Goal: Information Seeking & Learning: Learn about a topic

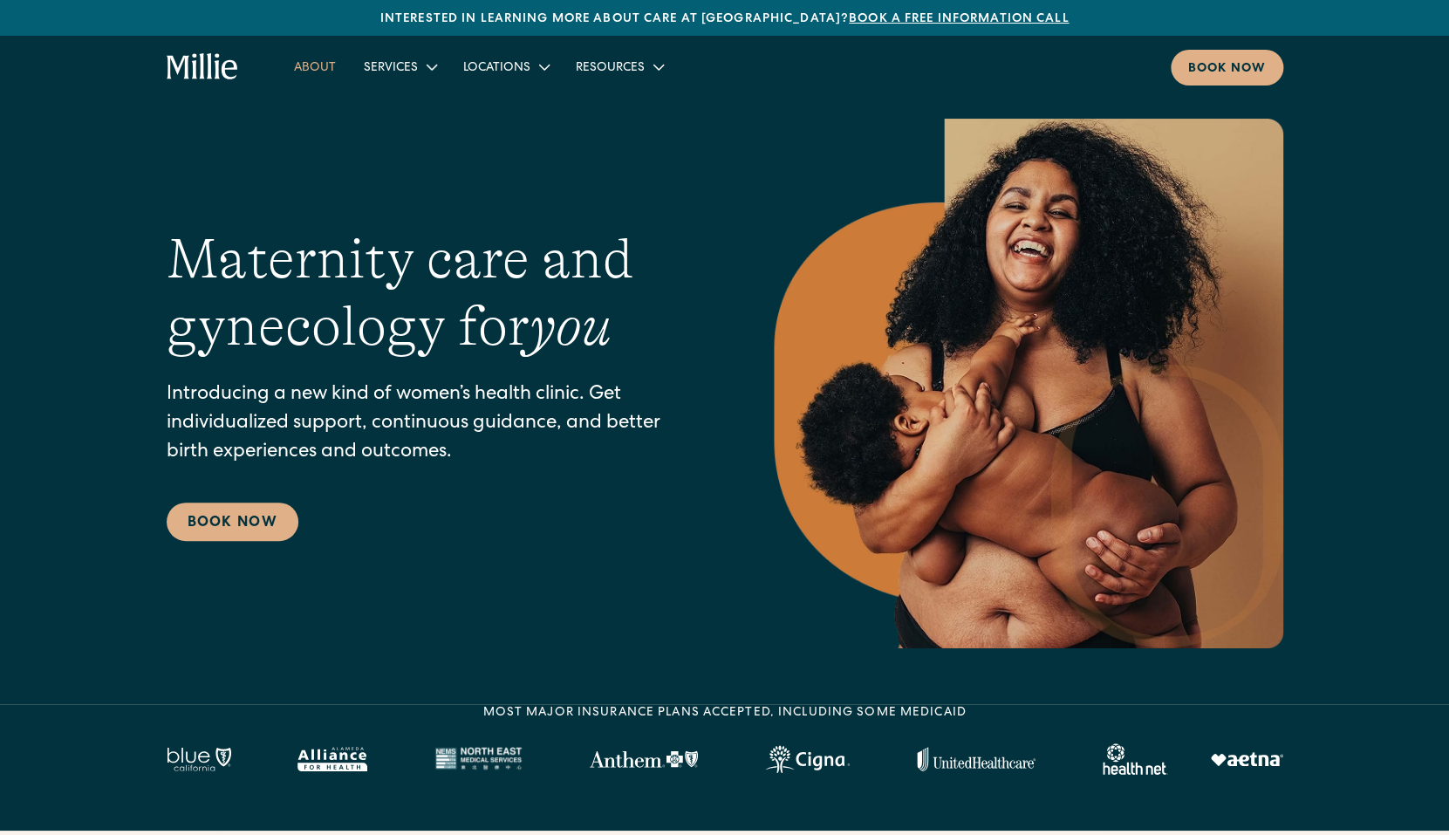
click at [305, 69] on link "About" at bounding box center [315, 66] width 70 height 29
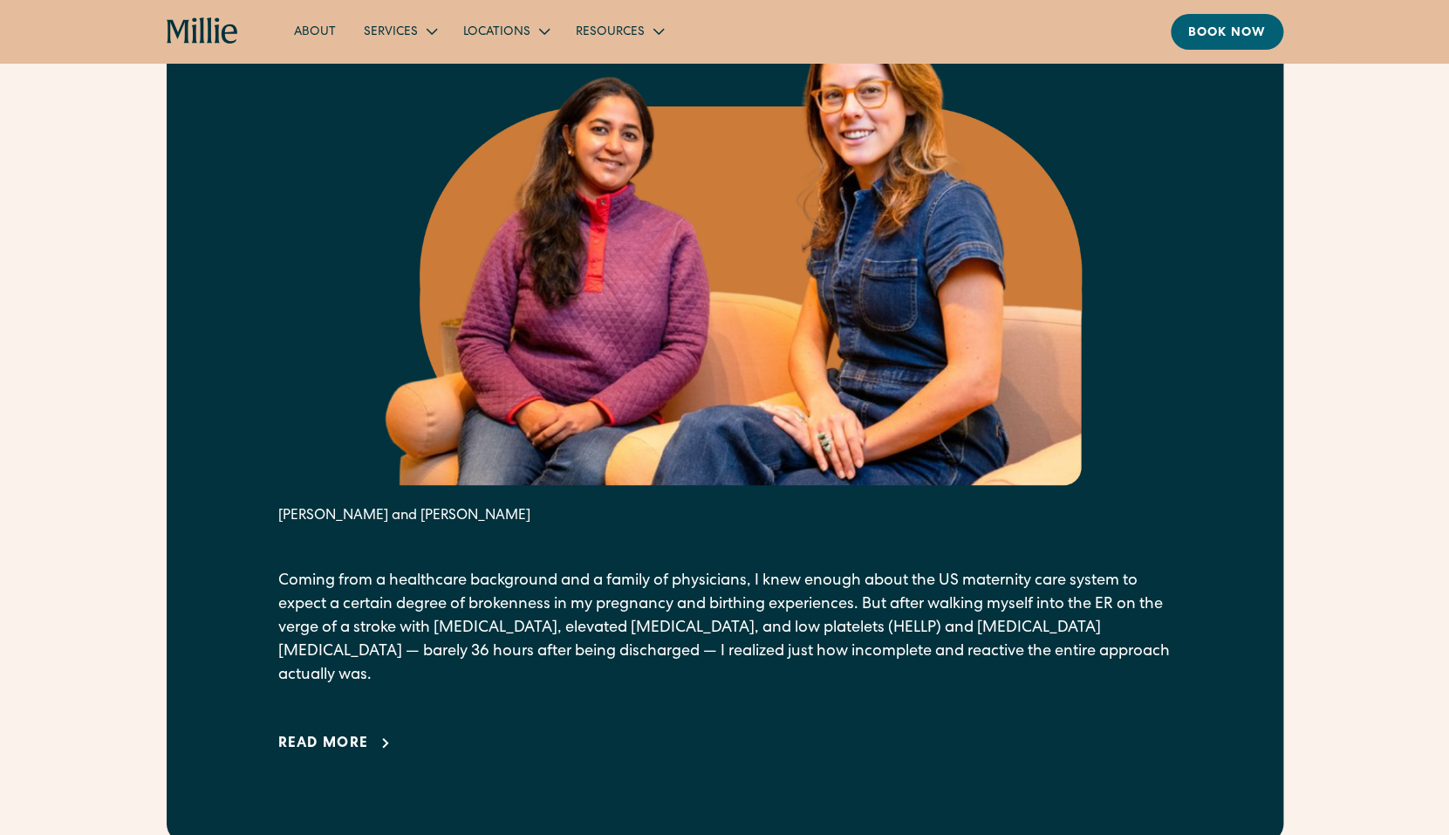
scroll to position [914, 0]
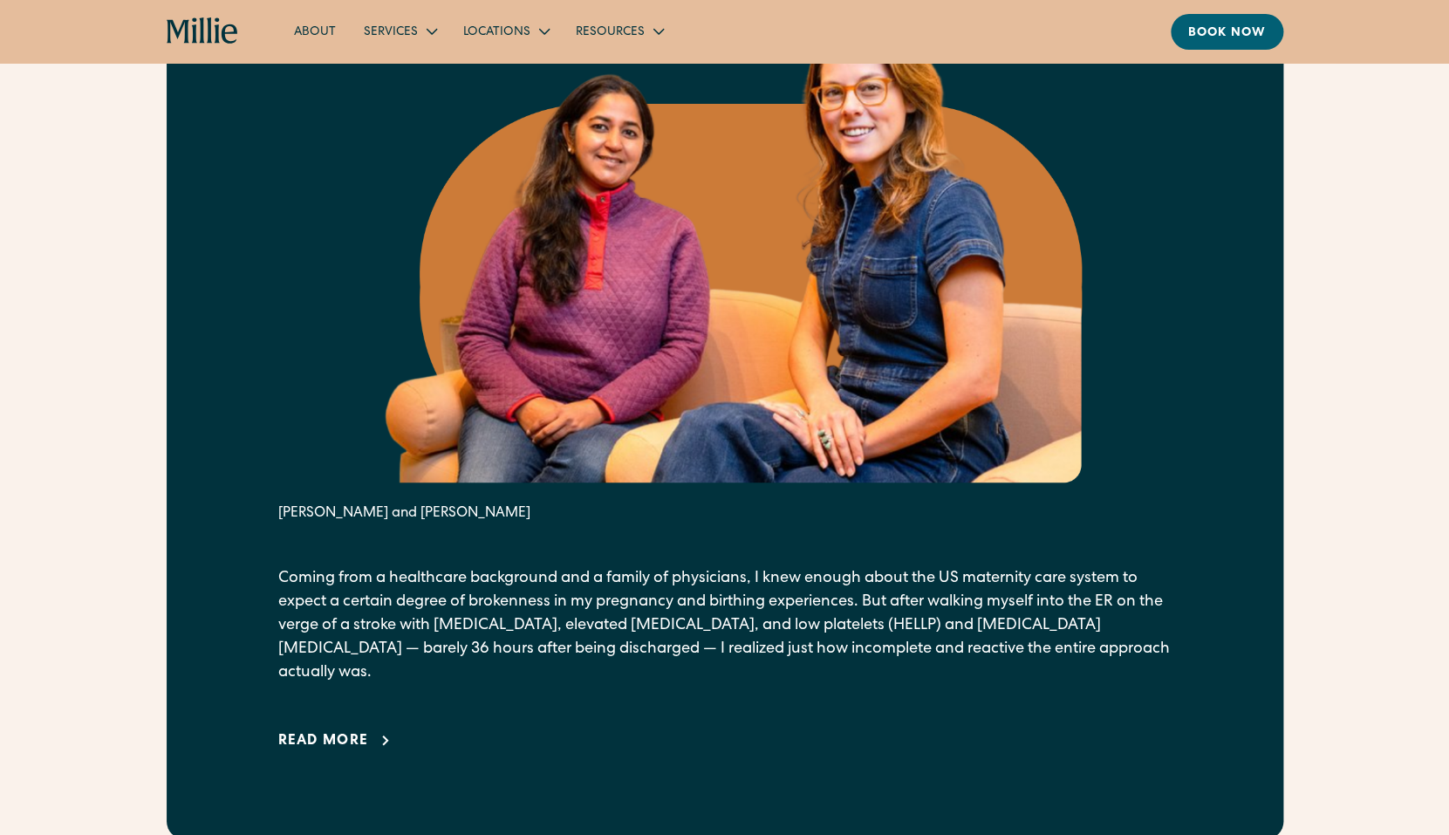
click at [370, 730] on link "Read more" at bounding box center [337, 740] width 119 height 21
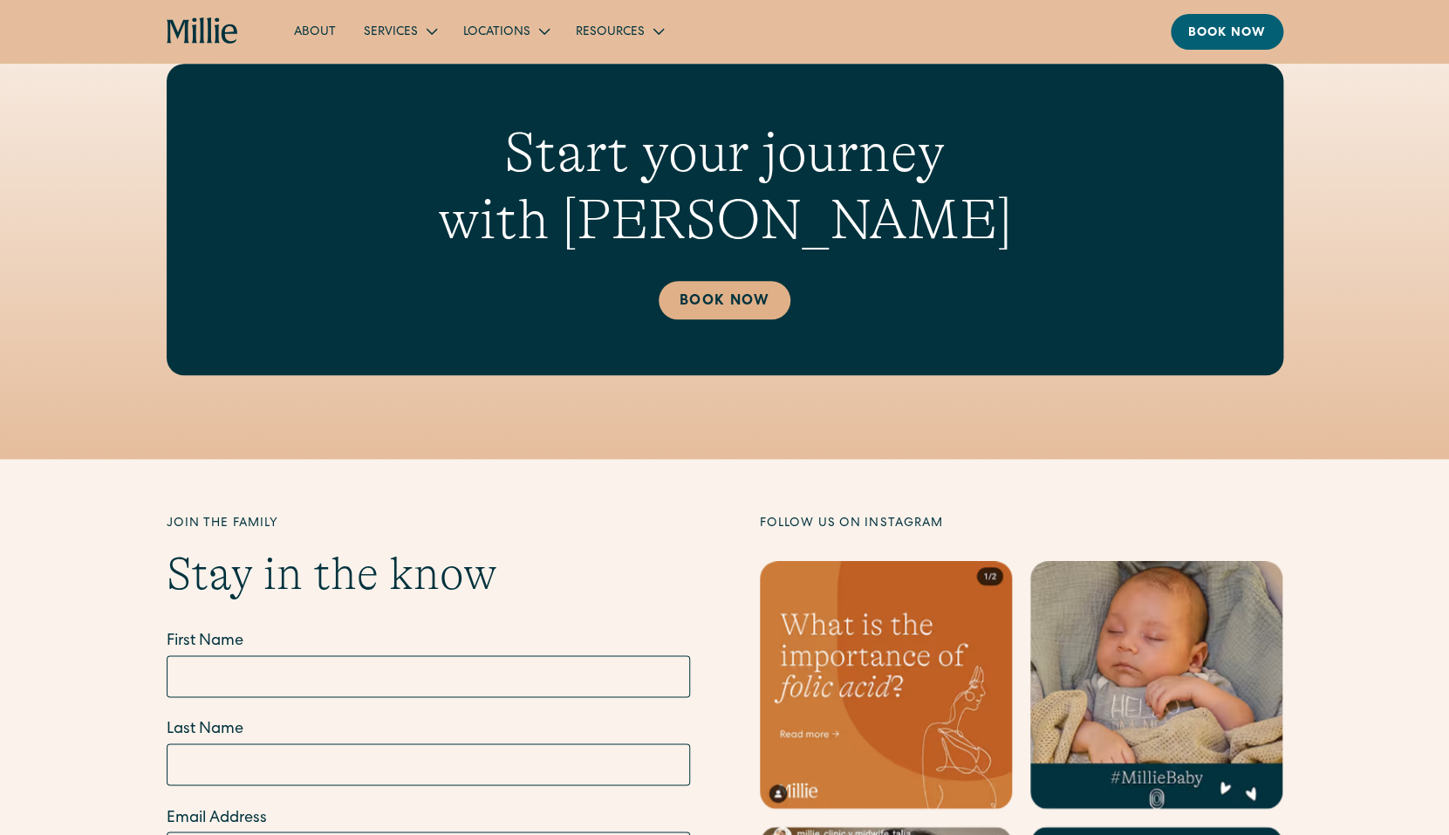
scroll to position [6333, 0]
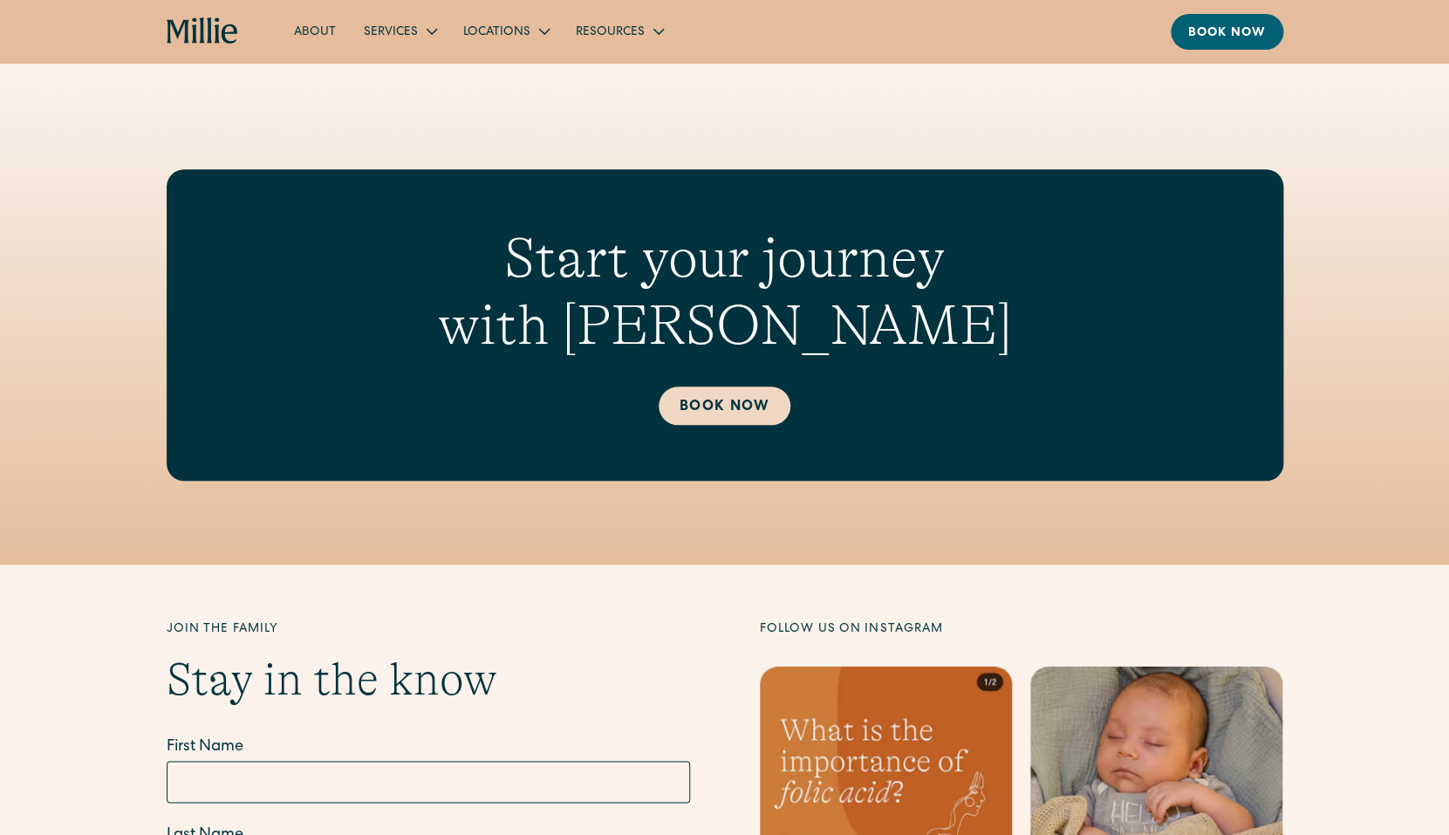
click at [697, 394] on link "Book Now" at bounding box center [725, 405] width 132 height 38
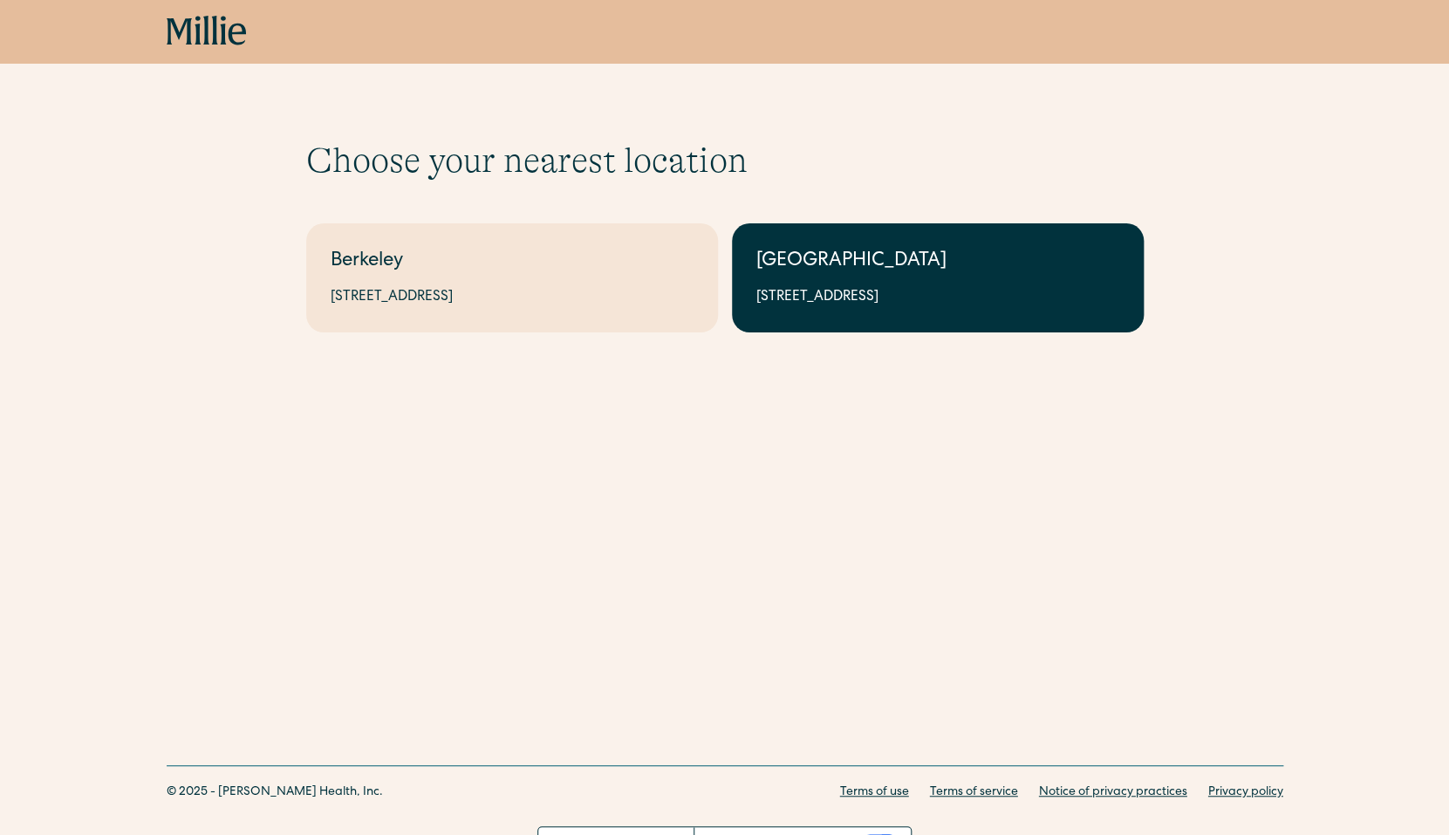
click at [856, 284] on link "South Bay 1471 Saratoga Ave, Suite 101, San Jose, CA 95129" at bounding box center [938, 277] width 412 height 109
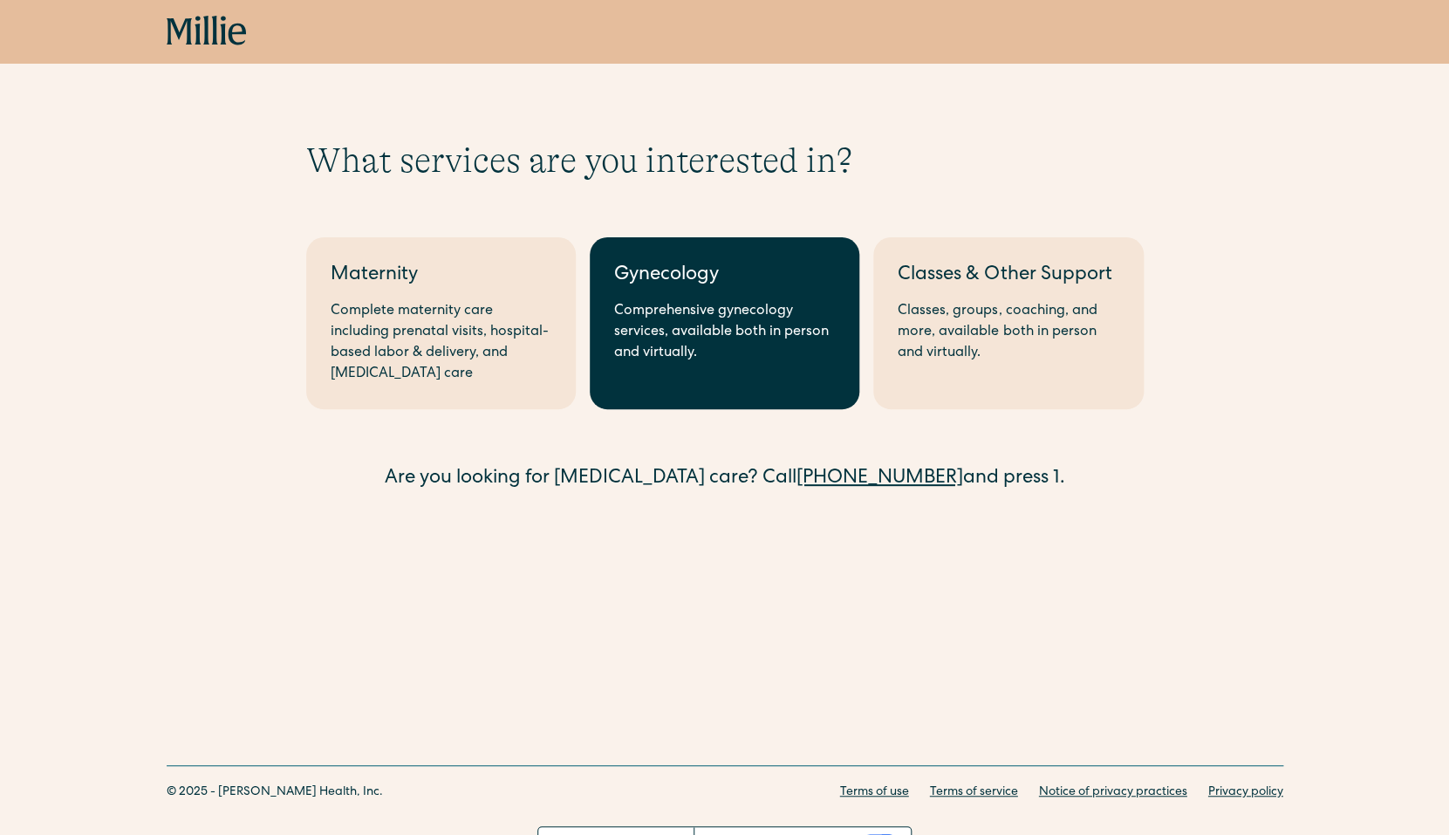
click at [684, 344] on div "Comprehensive gynecology services, available both in person and virtually." at bounding box center [724, 332] width 221 height 63
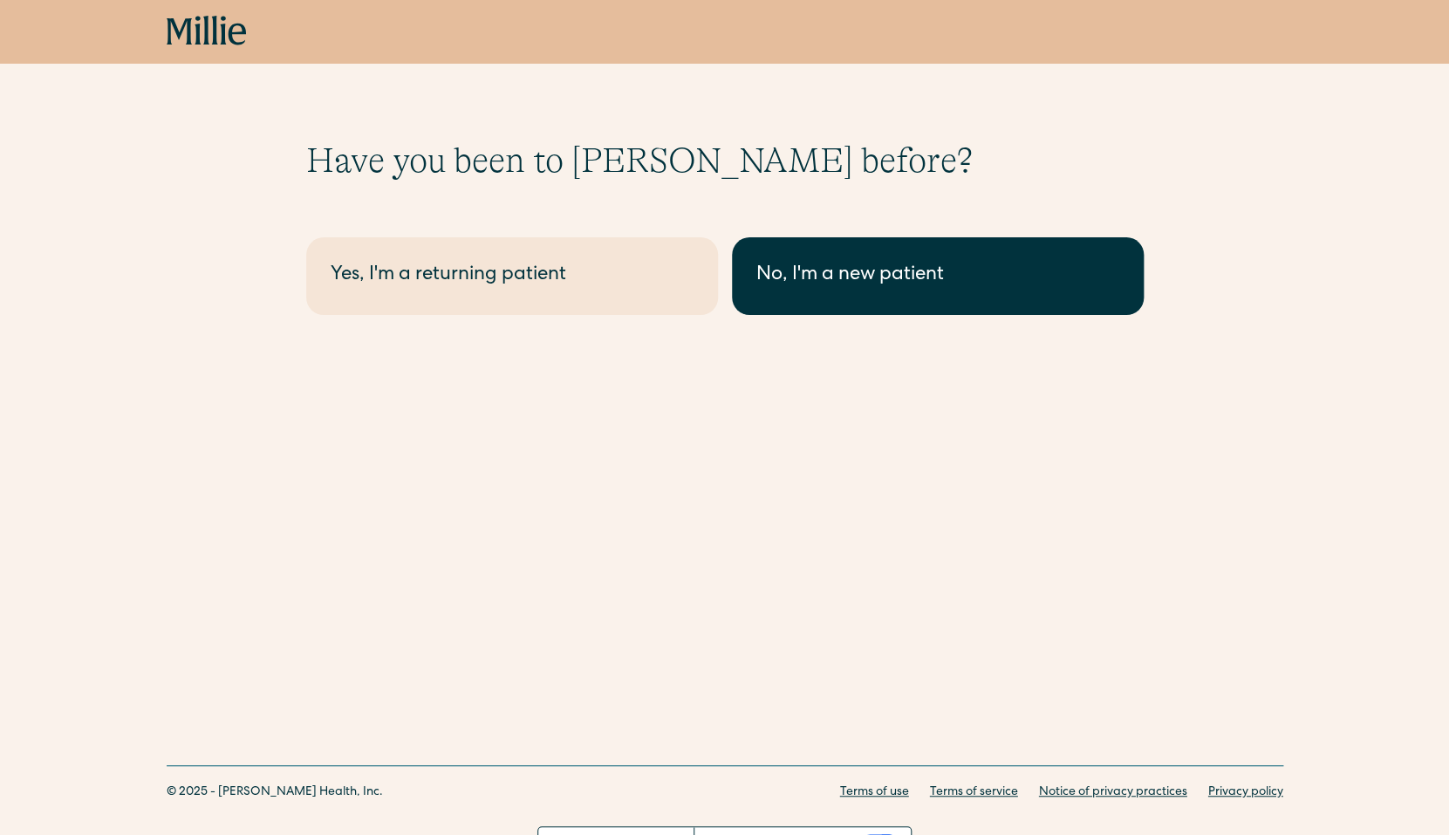
click at [837, 282] on div "No, I'm a new patient" at bounding box center [937, 276] width 363 height 29
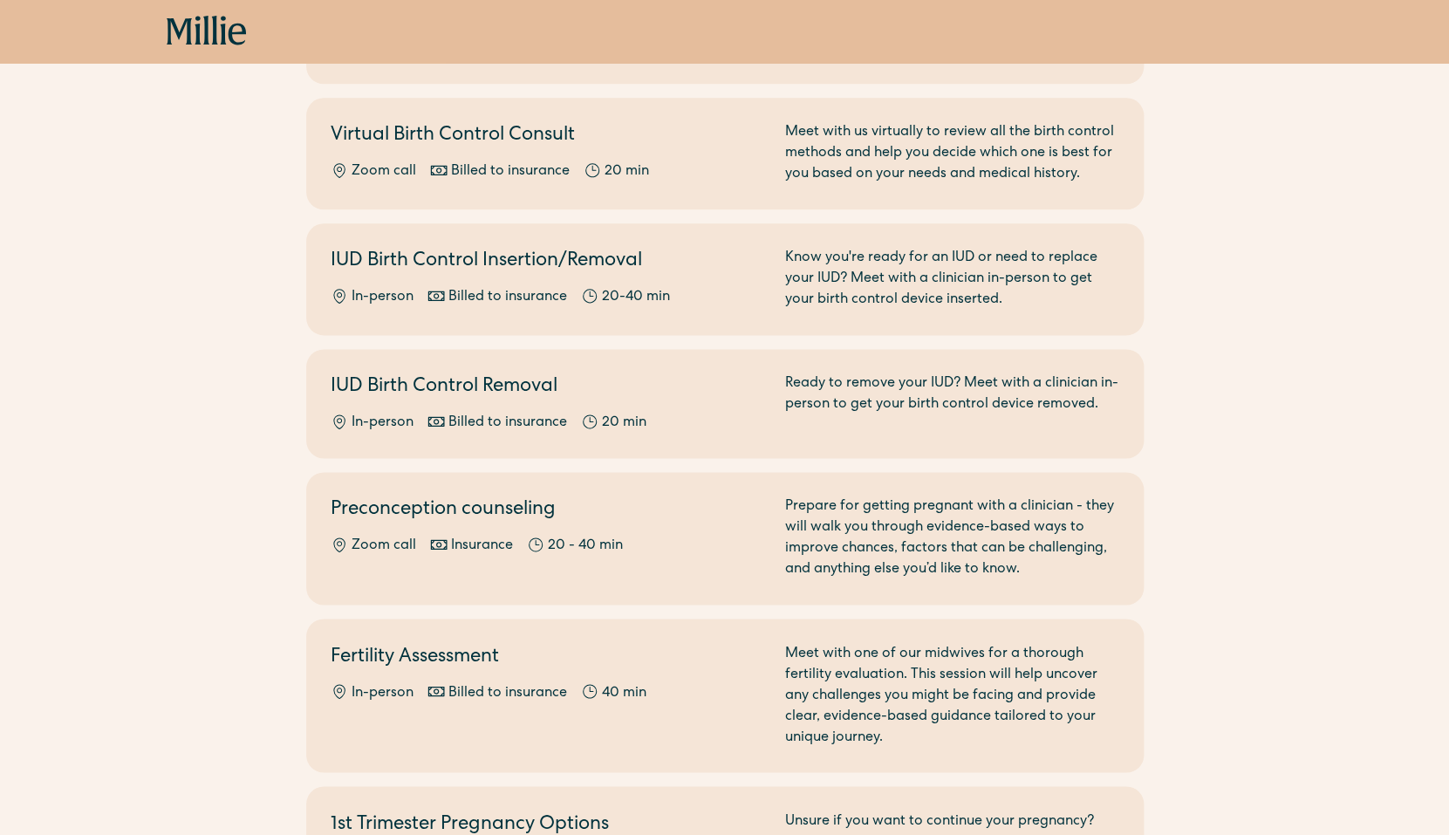
scroll to position [1116, 0]
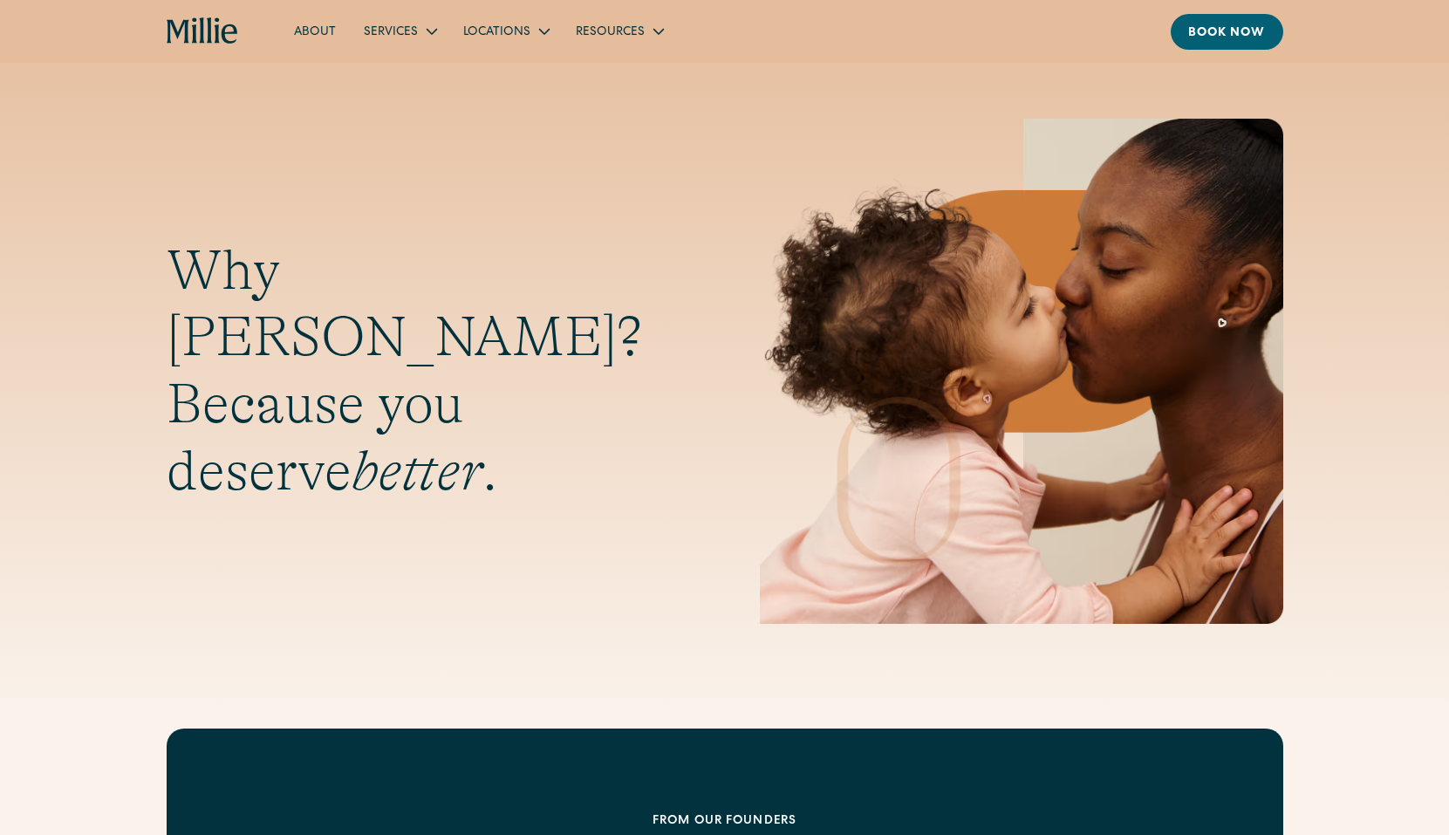
scroll to position [5521, 0]
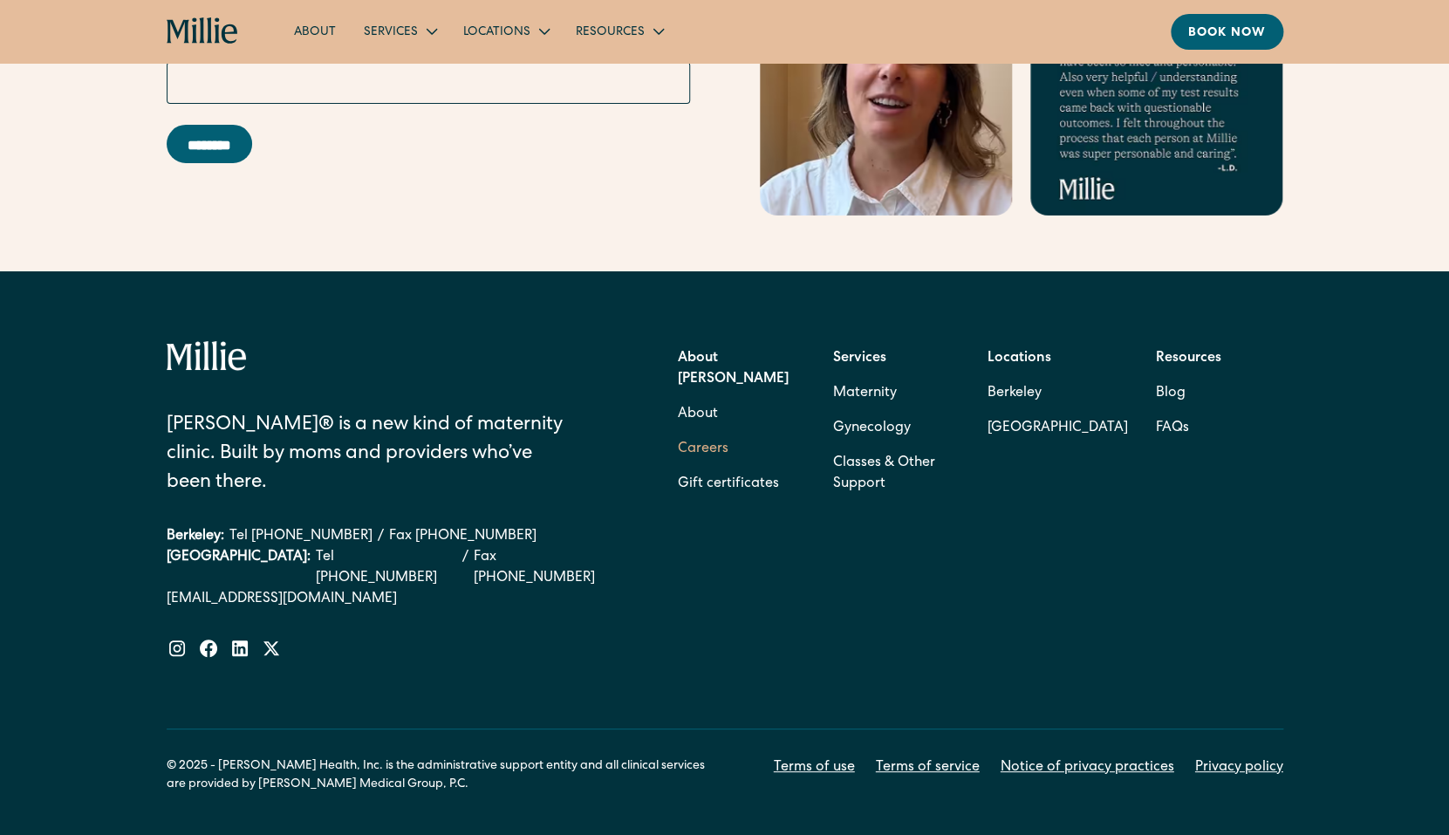
click at [713, 432] on link "Careers" at bounding box center [703, 449] width 51 height 35
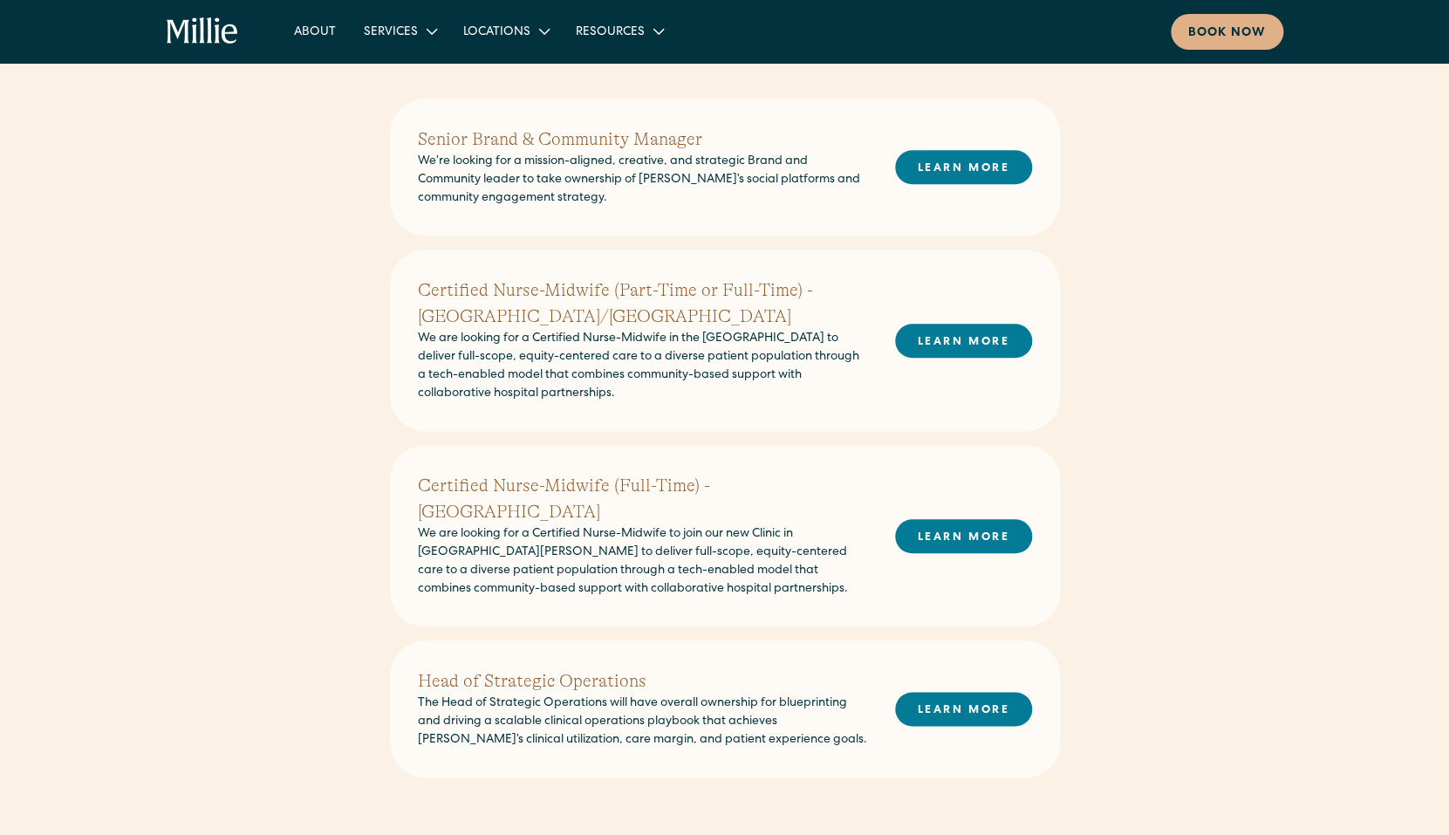
scroll to position [449, 0]
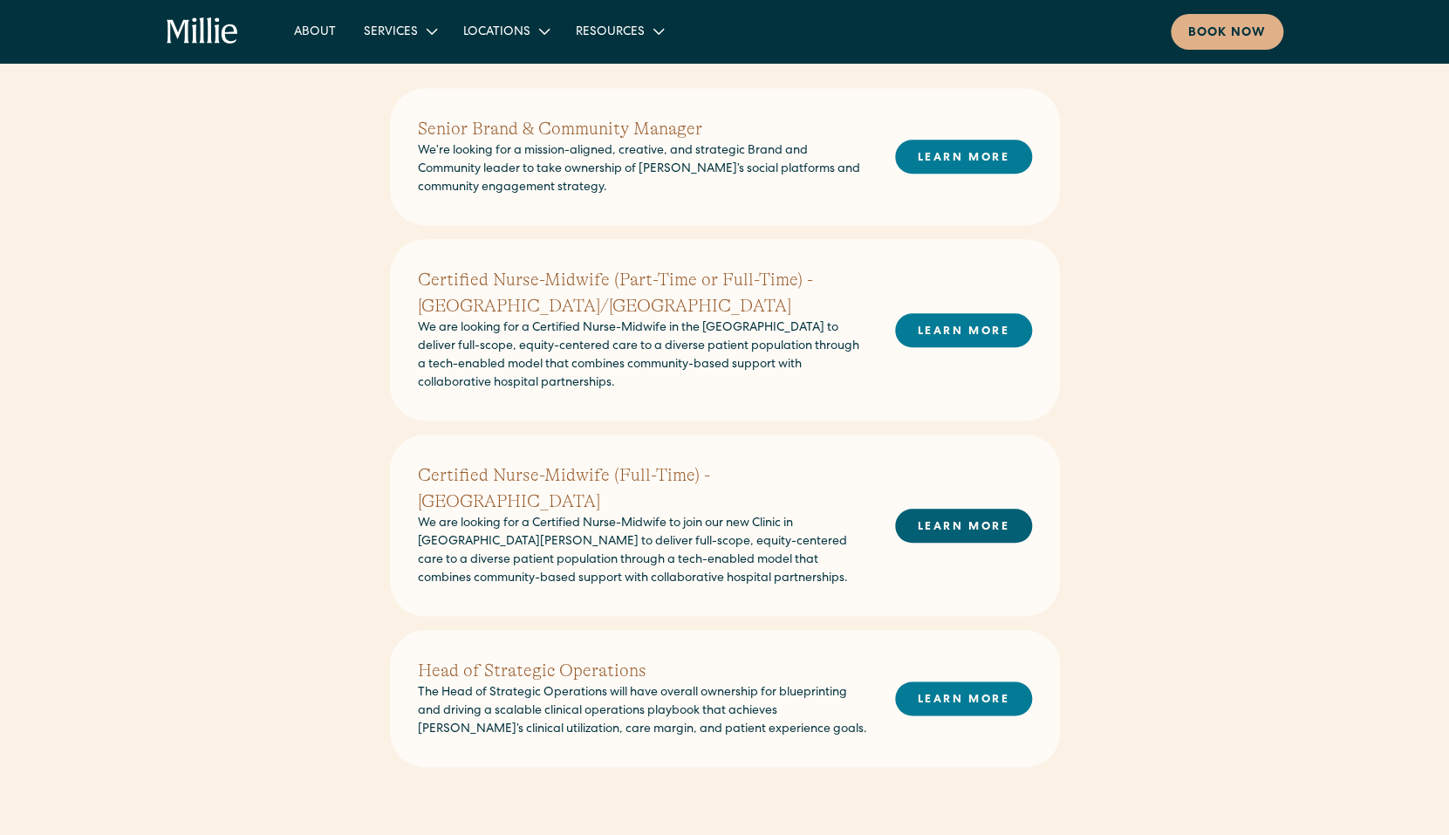
click at [974, 517] on link "LEARN MORE" at bounding box center [963, 526] width 137 height 34
click at [988, 330] on link "LEARN MORE" at bounding box center [963, 330] width 137 height 34
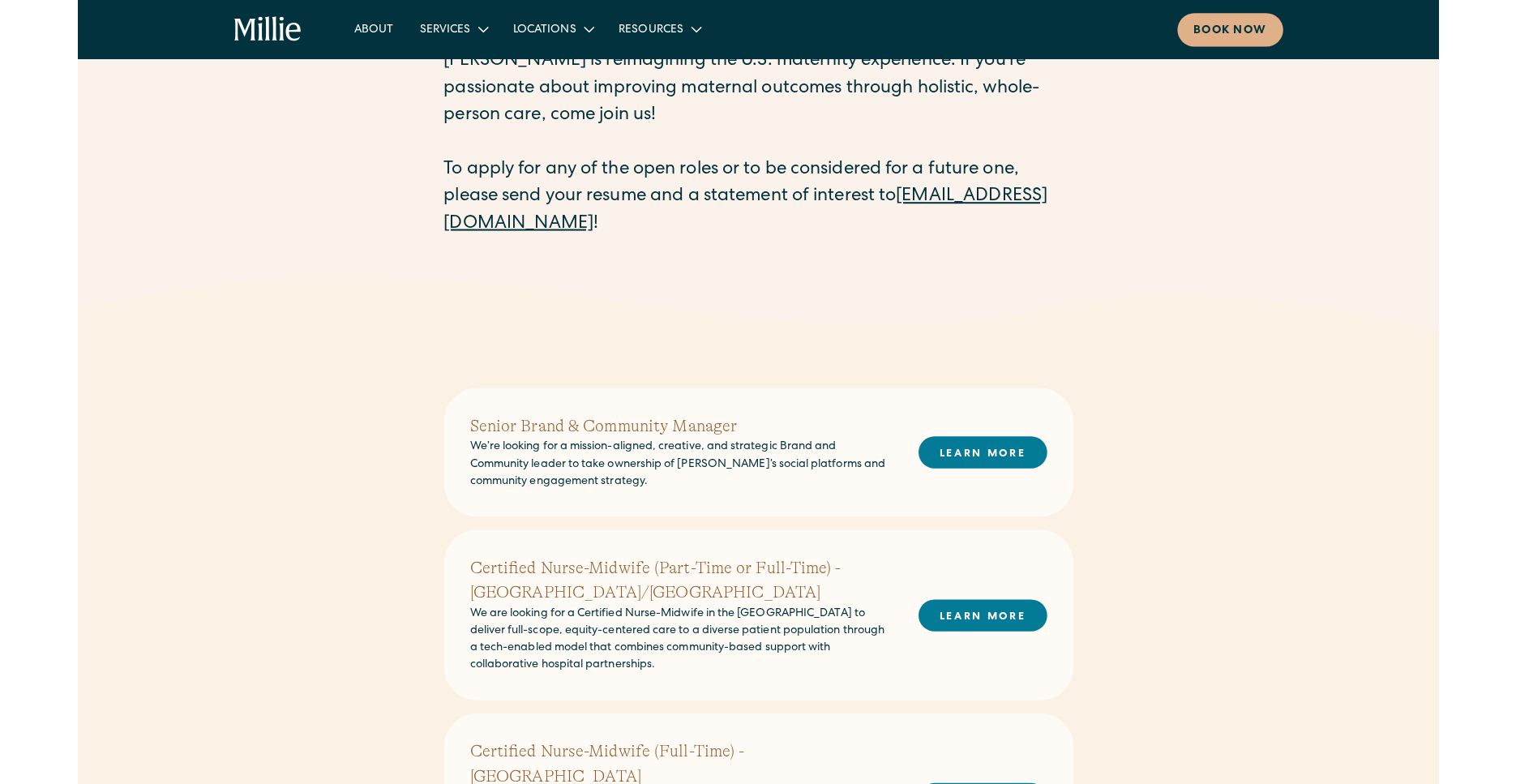
scroll to position [0, 0]
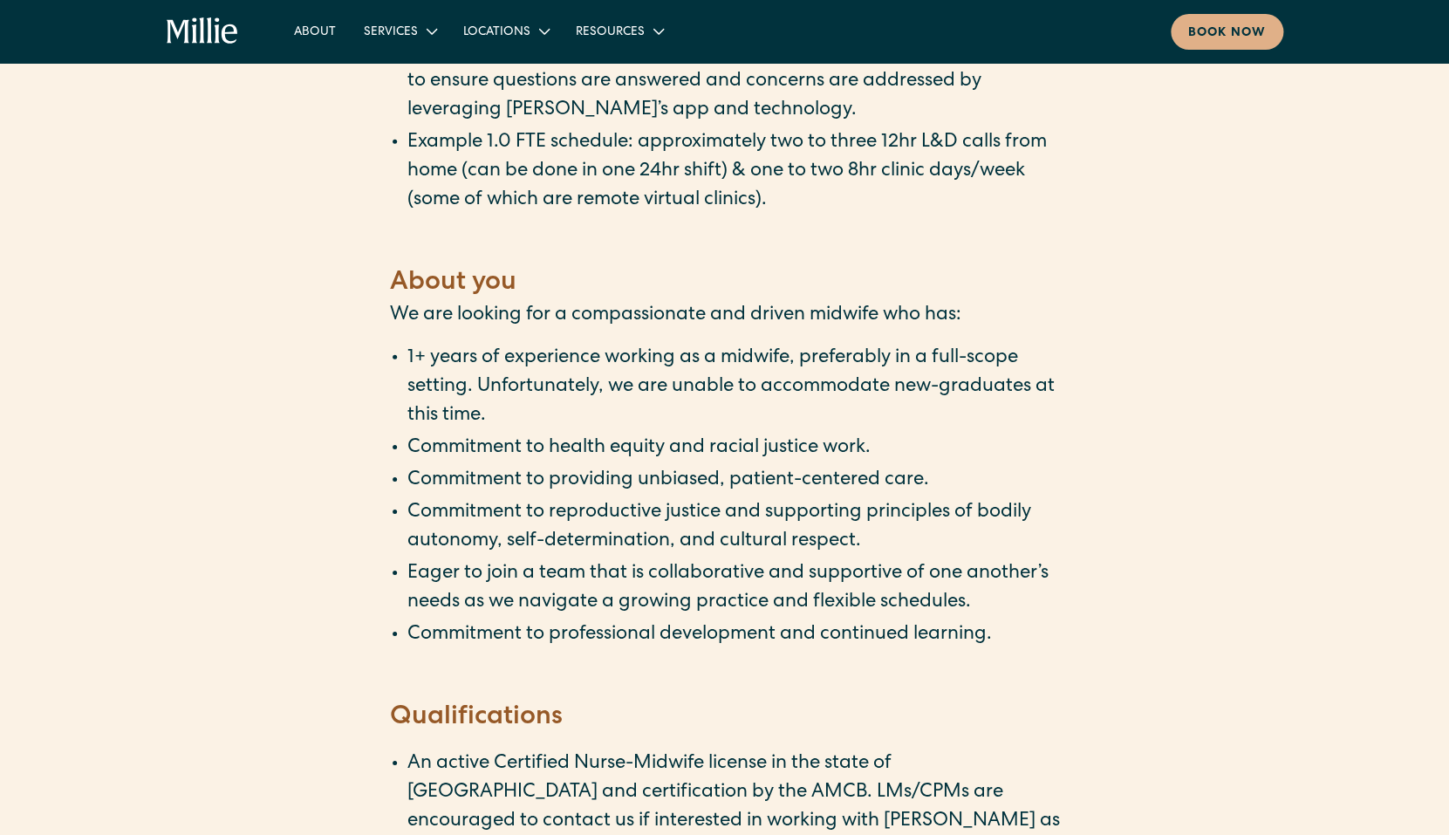
scroll to position [2166, 0]
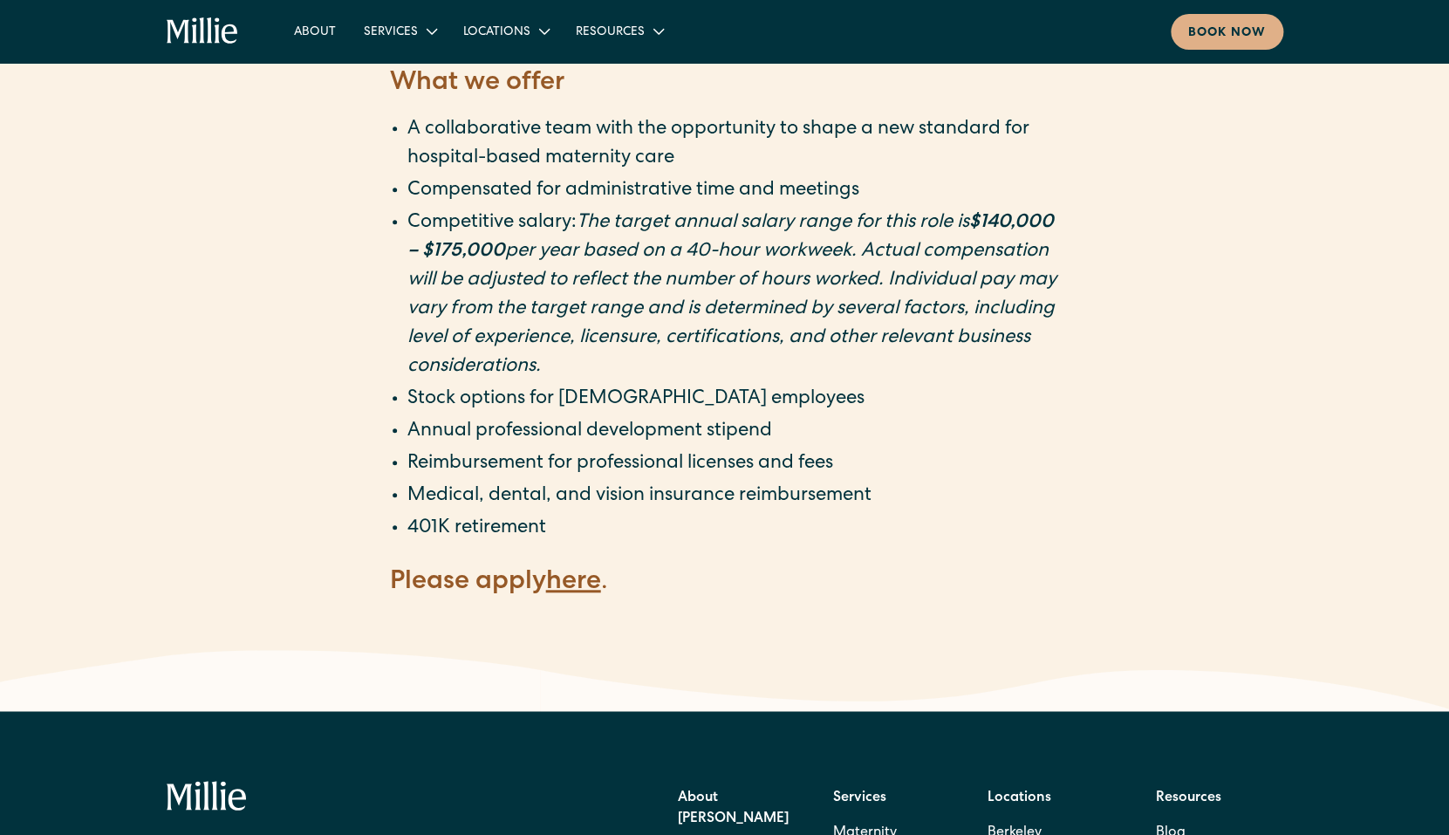
scroll to position [3156, 0]
